Goal: Book appointment/travel/reservation

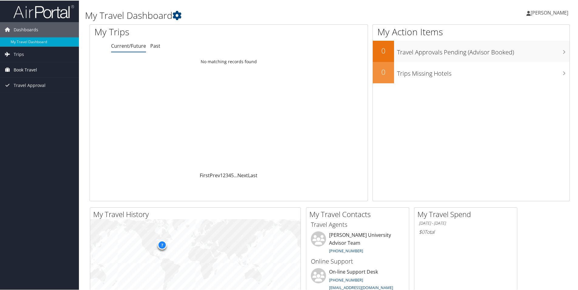
click at [32, 69] on span "Book Travel" at bounding box center [25, 69] width 23 height 15
click at [26, 90] on link "Book/Manage Online Trips" at bounding box center [39, 90] width 79 height 9
